Goal: Task Accomplishment & Management: Use online tool/utility

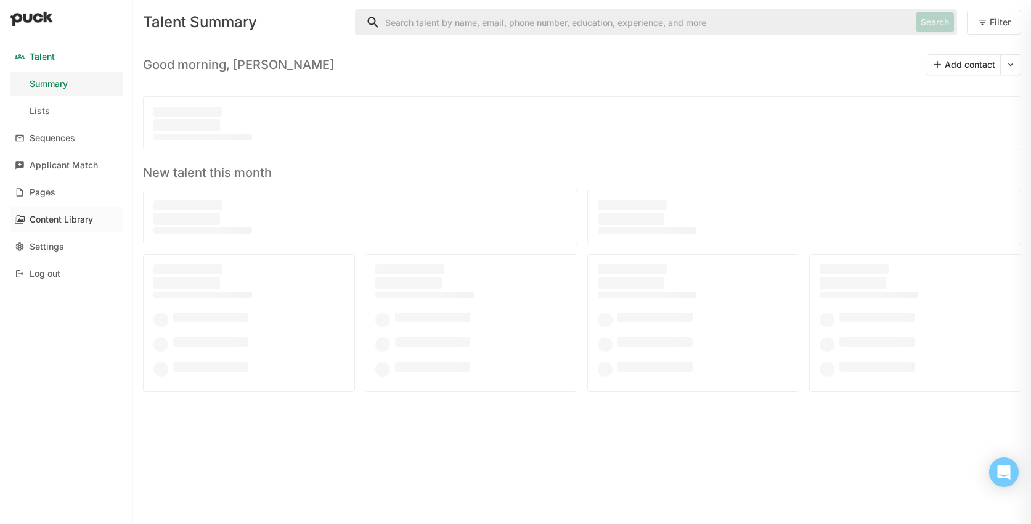
click at [73, 216] on div "Content Library" at bounding box center [61, 219] width 63 height 10
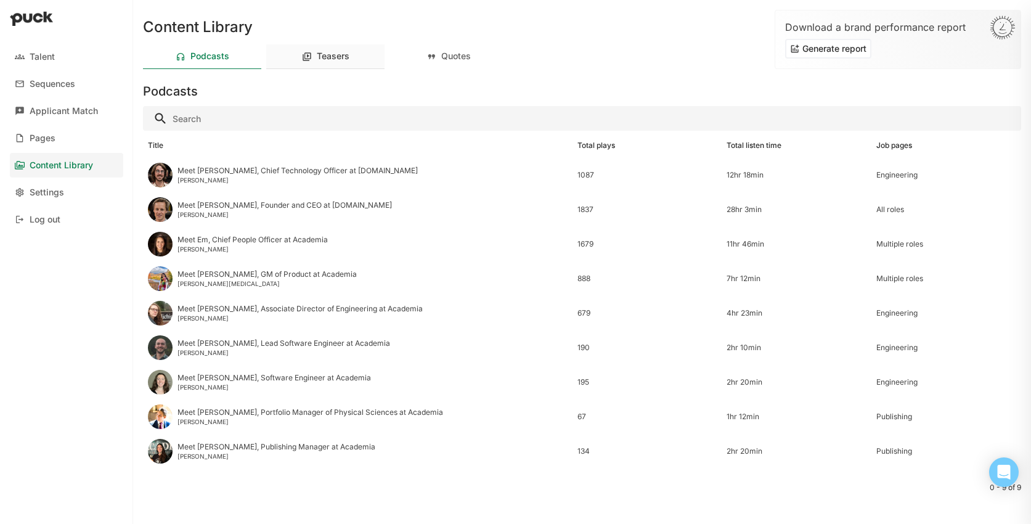
click at [336, 67] on div "Teasers" at bounding box center [325, 56] width 118 height 25
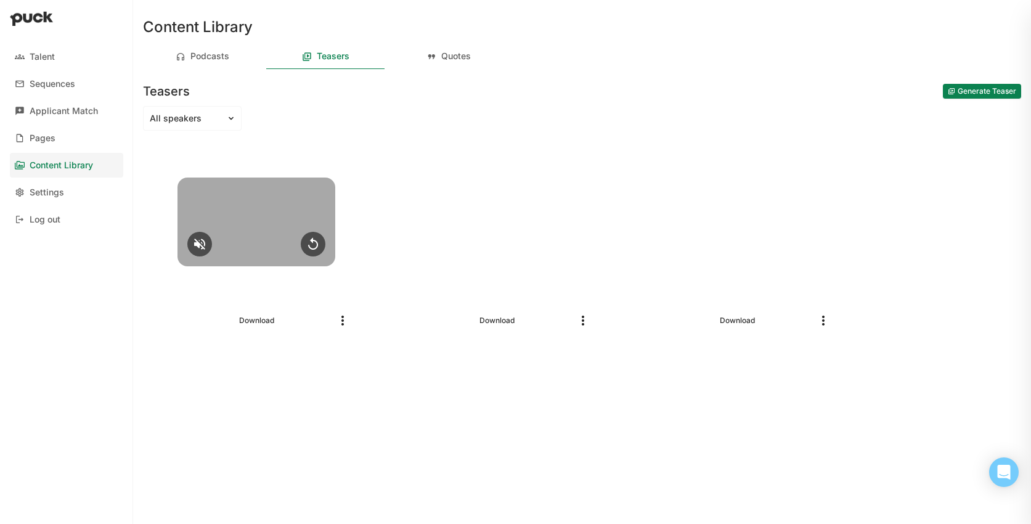
click at [253, 203] on div at bounding box center [256, 221] width 158 height 89
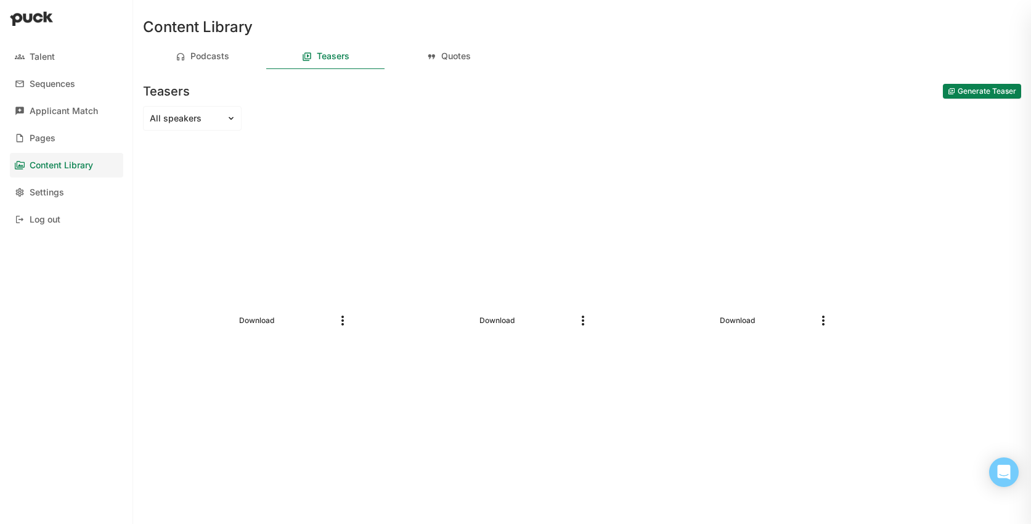
click at [341, 315] on img "More options" at bounding box center [342, 320] width 15 height 15
click at [65, 346] on div "Talent Sequences Applicant Match Pages Content Library Settings Log out" at bounding box center [66, 262] width 133 height 524
click at [956, 92] on button "Generate Teaser" at bounding box center [982, 91] width 78 height 15
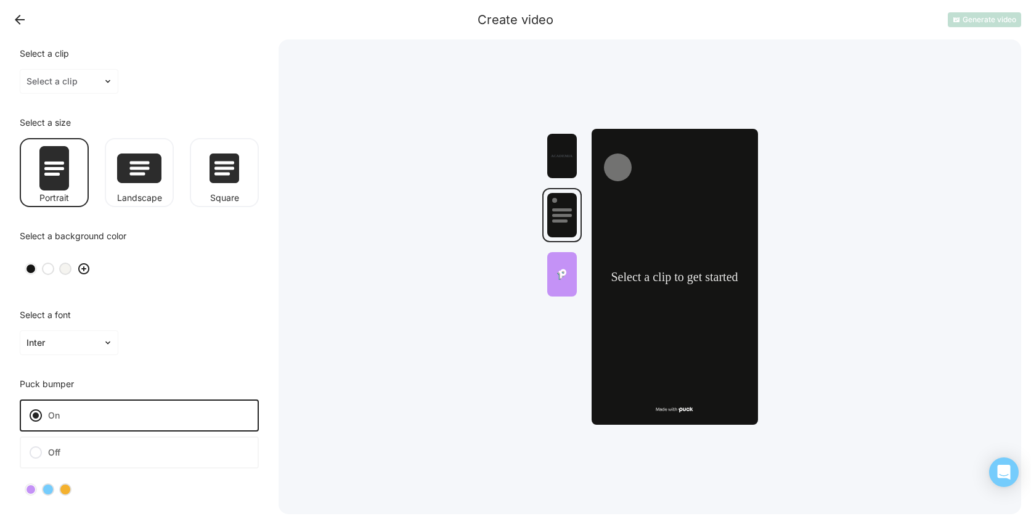
click at [84, 269] on img at bounding box center [83, 268] width 15 height 15
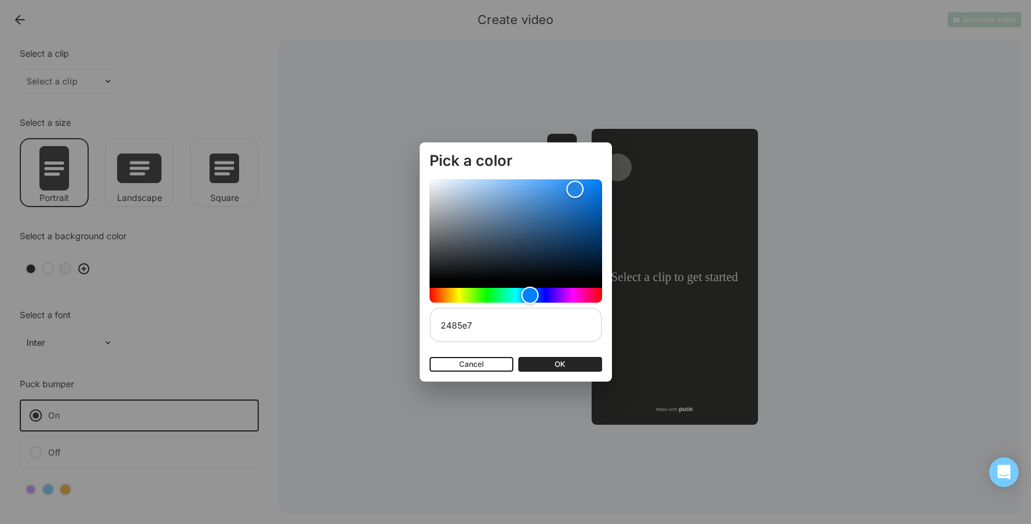
drag, startPoint x: 458, startPoint y: 203, endPoint x: 575, endPoint y: 189, distance: 117.3
click at [575, 189] on div "Color" at bounding box center [574, 189] width 17 height 17
drag, startPoint x: 572, startPoint y: 187, endPoint x: 586, endPoint y: 190, distance: 13.8
click at [586, 190] on div "Color" at bounding box center [585, 189] width 17 height 17
type input "0f67be"
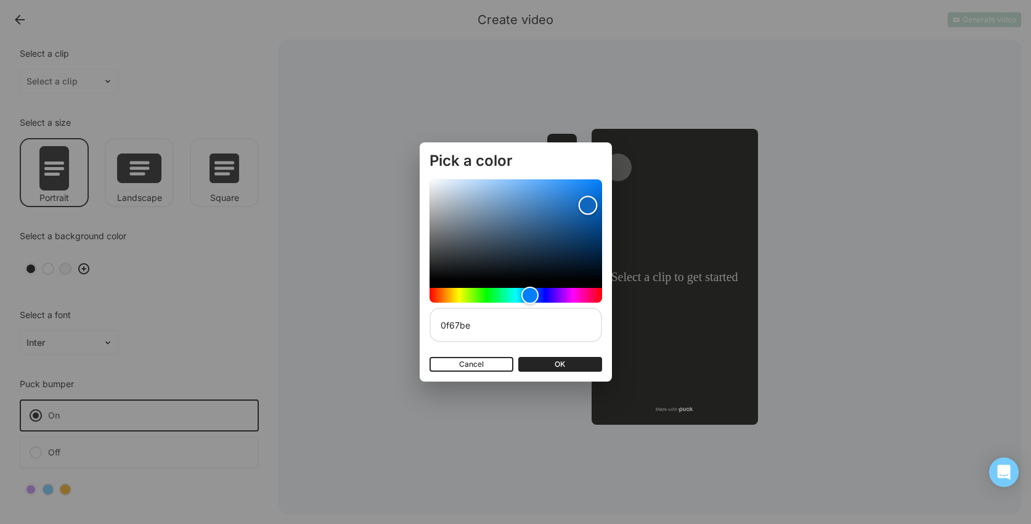
drag, startPoint x: 572, startPoint y: 193, endPoint x: 588, endPoint y: 205, distance: 19.3
click at [588, 205] on div "Color" at bounding box center [588, 205] width 19 height 19
click at [562, 368] on button "OK" at bounding box center [560, 364] width 84 height 15
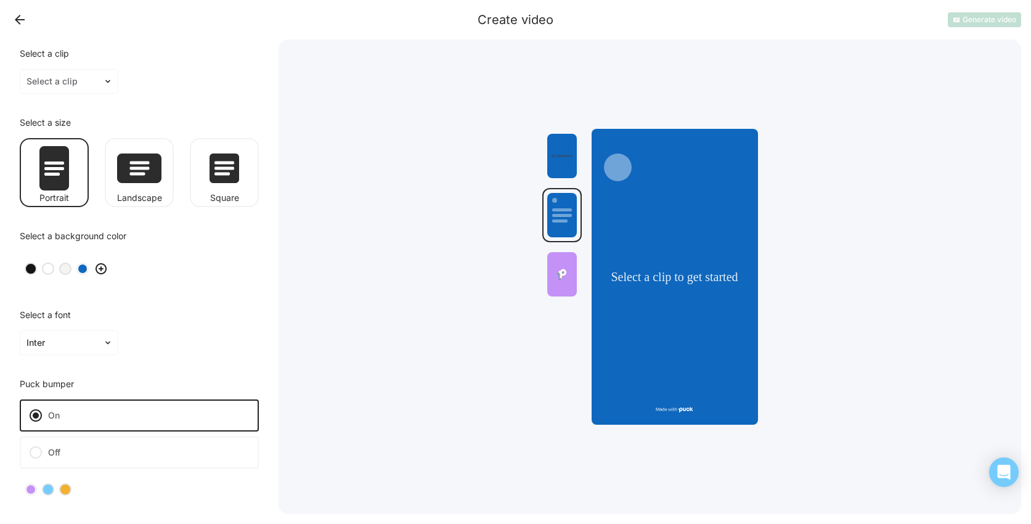
click at [86, 271] on div at bounding box center [82, 268] width 9 height 9
click at [94, 270] on img at bounding box center [101, 268] width 15 height 15
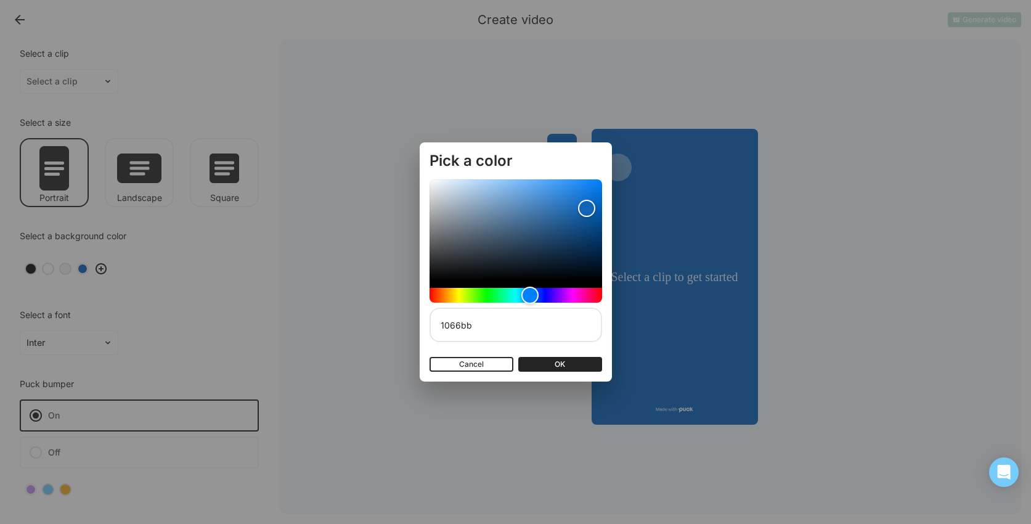
type input "1167be"
drag, startPoint x: 460, startPoint y: 202, endPoint x: 587, endPoint y: 205, distance: 127.0
click at [587, 205] on div "Color" at bounding box center [586, 205] width 17 height 17
drag, startPoint x: 486, startPoint y: 329, endPoint x: 431, endPoint y: 327, distance: 54.9
click at [431, 327] on input "1167be" at bounding box center [515, 324] width 173 height 35
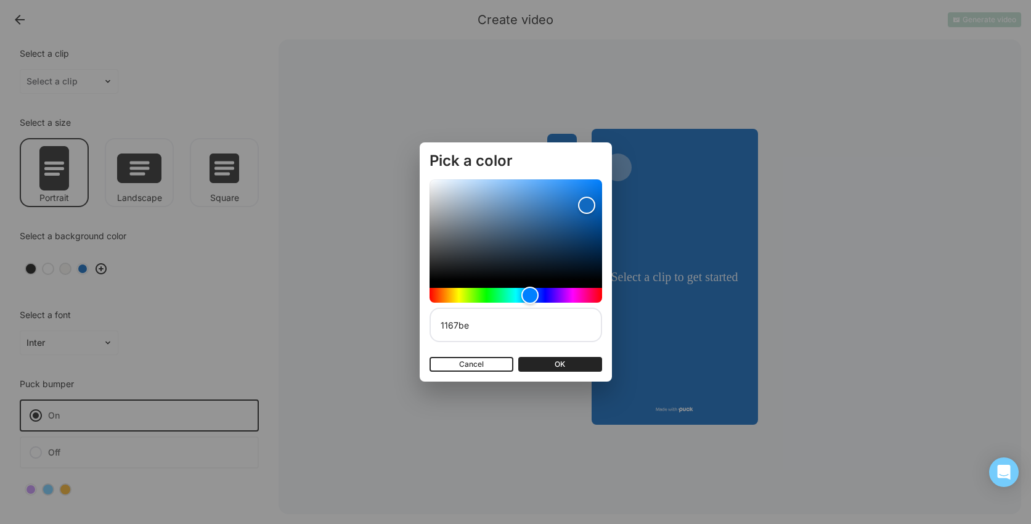
click at [581, 366] on button "OK" at bounding box center [560, 364] width 84 height 15
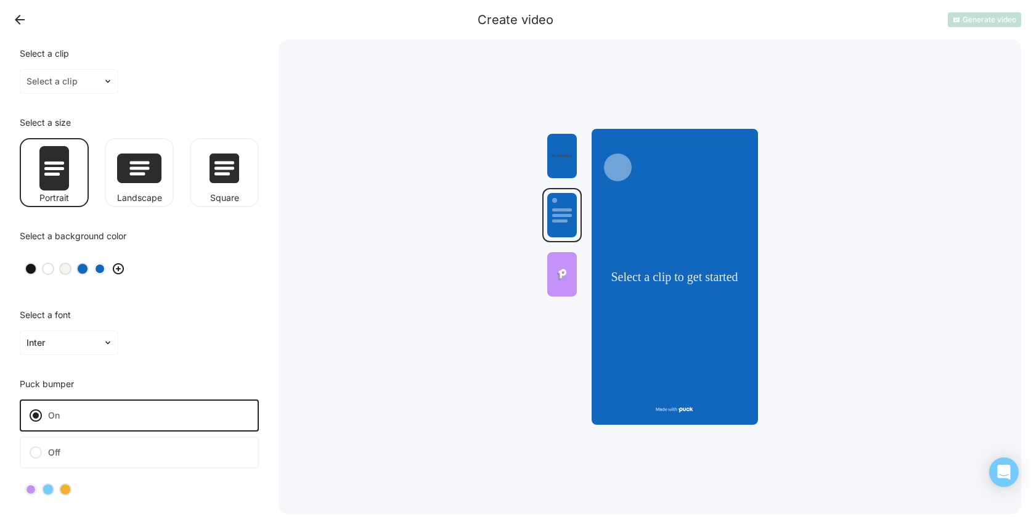
click at [15, 23] on button "Back" at bounding box center [20, 20] width 20 height 20
